Goal: Task Accomplishment & Management: Use online tool/utility

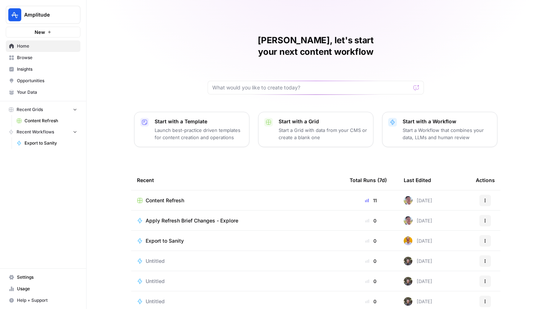
click at [52, 60] on span "Browse" at bounding box center [47, 57] width 60 height 6
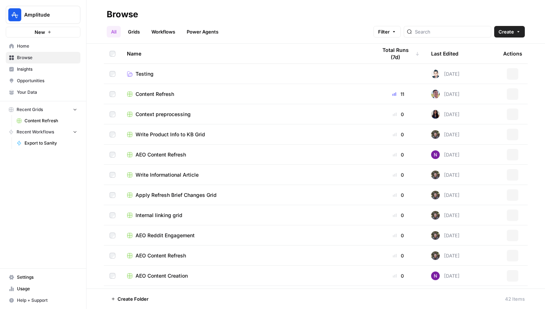
click at [166, 30] on link "Workflows" at bounding box center [163, 32] width 32 height 12
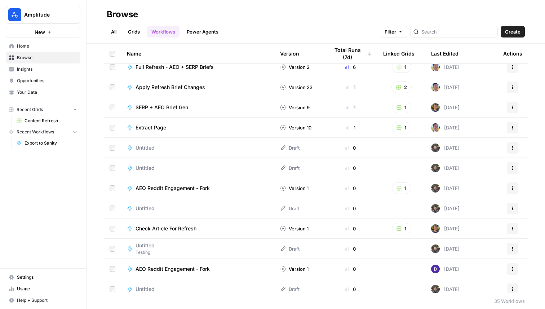
scroll to position [478, 0]
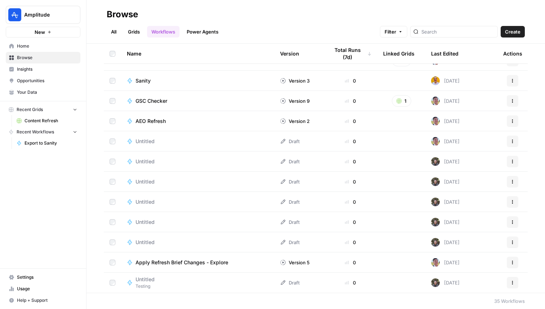
click at [139, 241] on span "Untitled" at bounding box center [145, 242] width 19 height 7
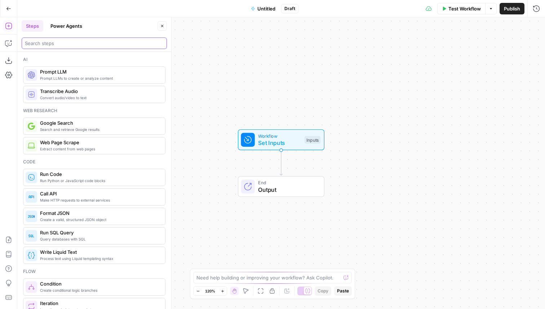
click at [74, 43] on input "search" at bounding box center [94, 43] width 139 height 7
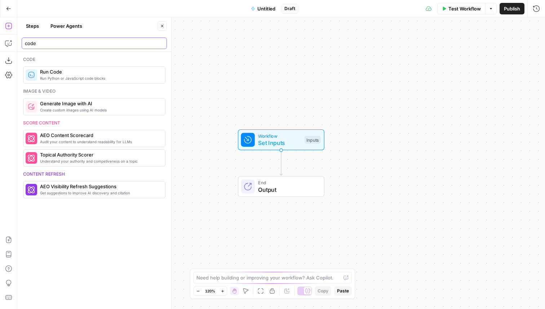
type input "code"
click at [57, 74] on span "Run Code" at bounding box center [99, 71] width 119 height 7
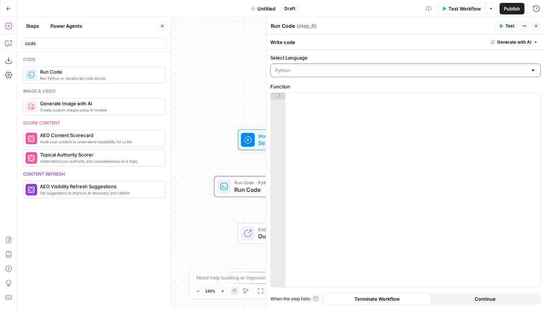
click at [319, 71] on input "Select Language" at bounding box center [401, 70] width 252 height 7
click at [306, 99] on span "Python" at bounding box center [405, 98] width 241 height 7
type input "Python"
click at [307, 69] on input "Select Language" at bounding box center [401, 70] width 252 height 7
click at [302, 85] on span "JavaScript" at bounding box center [408, 88] width 247 height 7
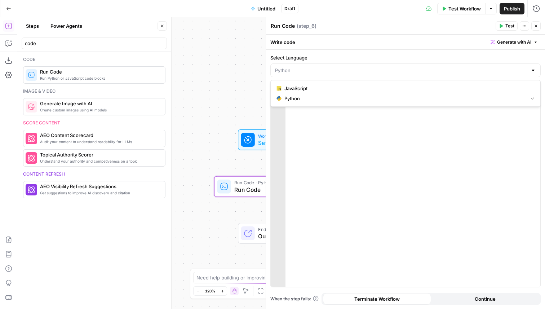
type input "JavaScript"
click at [327, 122] on div at bounding box center [413, 196] width 255 height 207
click at [351, 116] on div at bounding box center [413, 196] width 255 height 207
paste textarea "**********"
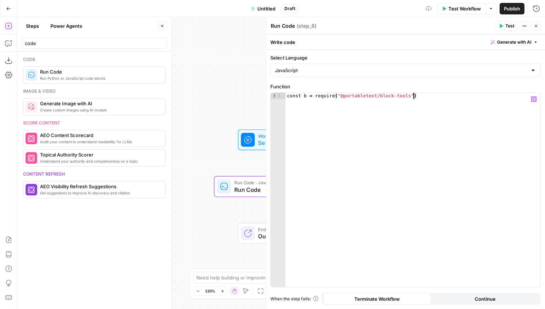
type textarea "**********"
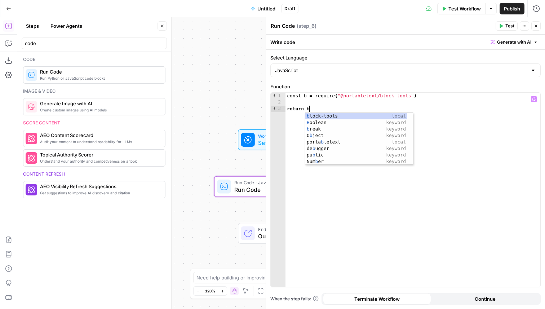
scroll to position [0, 1]
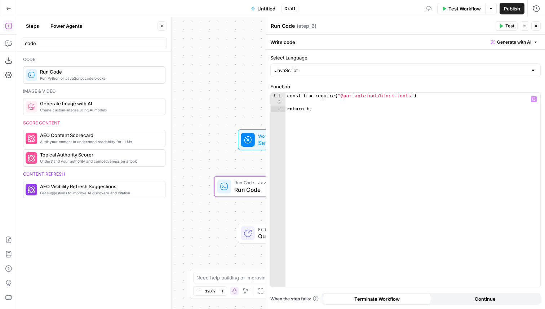
click at [497, 25] on button "Test" at bounding box center [507, 25] width 22 height 9
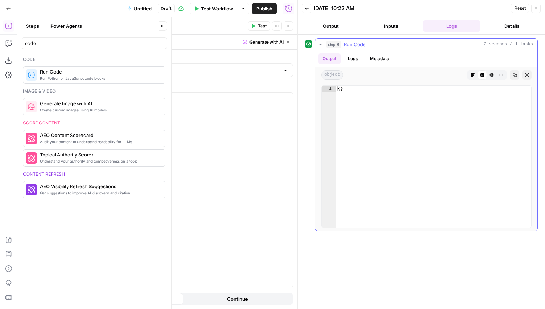
click at [355, 59] on button "Logs" at bounding box center [353, 58] width 19 height 11
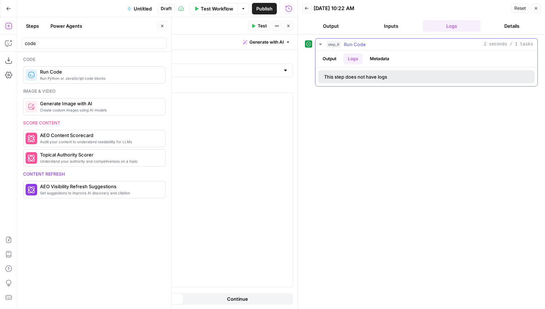
click at [385, 59] on button "Metadata" at bounding box center [380, 58] width 28 height 11
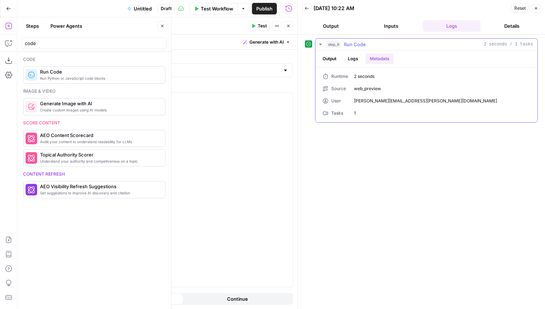
click at [339, 61] on button "Output" at bounding box center [329, 58] width 22 height 11
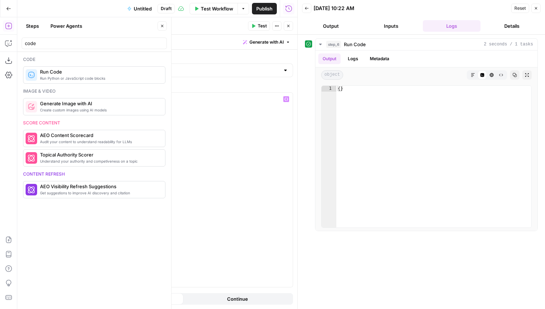
click at [139, 113] on div "const b = require ( "@portabletext/block-tools" ) return b ;" at bounding box center [165, 196] width 255 height 207
click at [160, 95] on div "const b = require ( "@portabletext/block-tools" ) return b ;" at bounding box center [165, 196] width 255 height 207
type textarea "**********"
click at [264, 27] on span "Test" at bounding box center [262, 26] width 9 height 6
